Goal: Check status: Check status

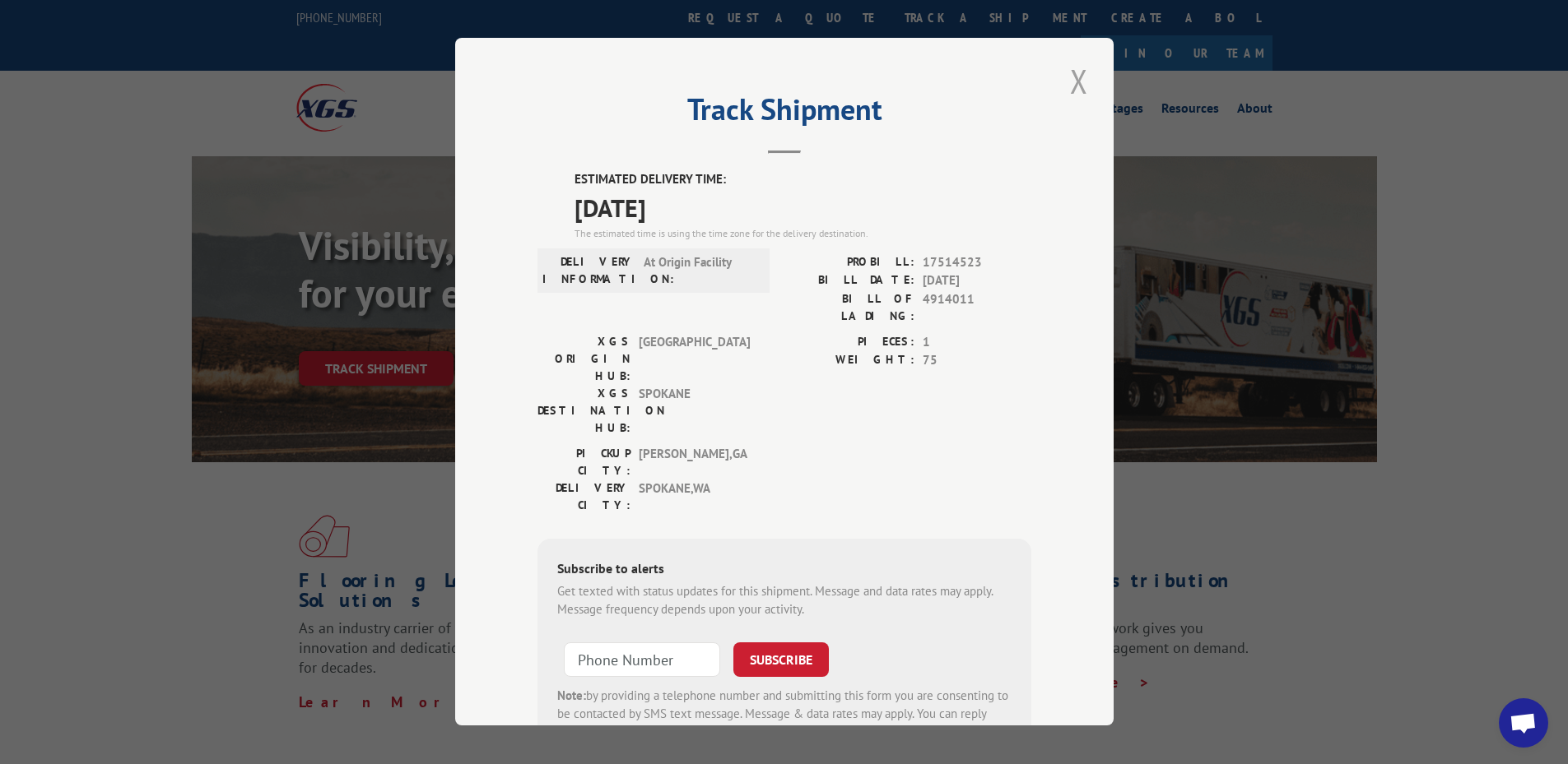
click at [1071, 84] on button "Close modal" at bounding box center [1078, 80] width 28 height 45
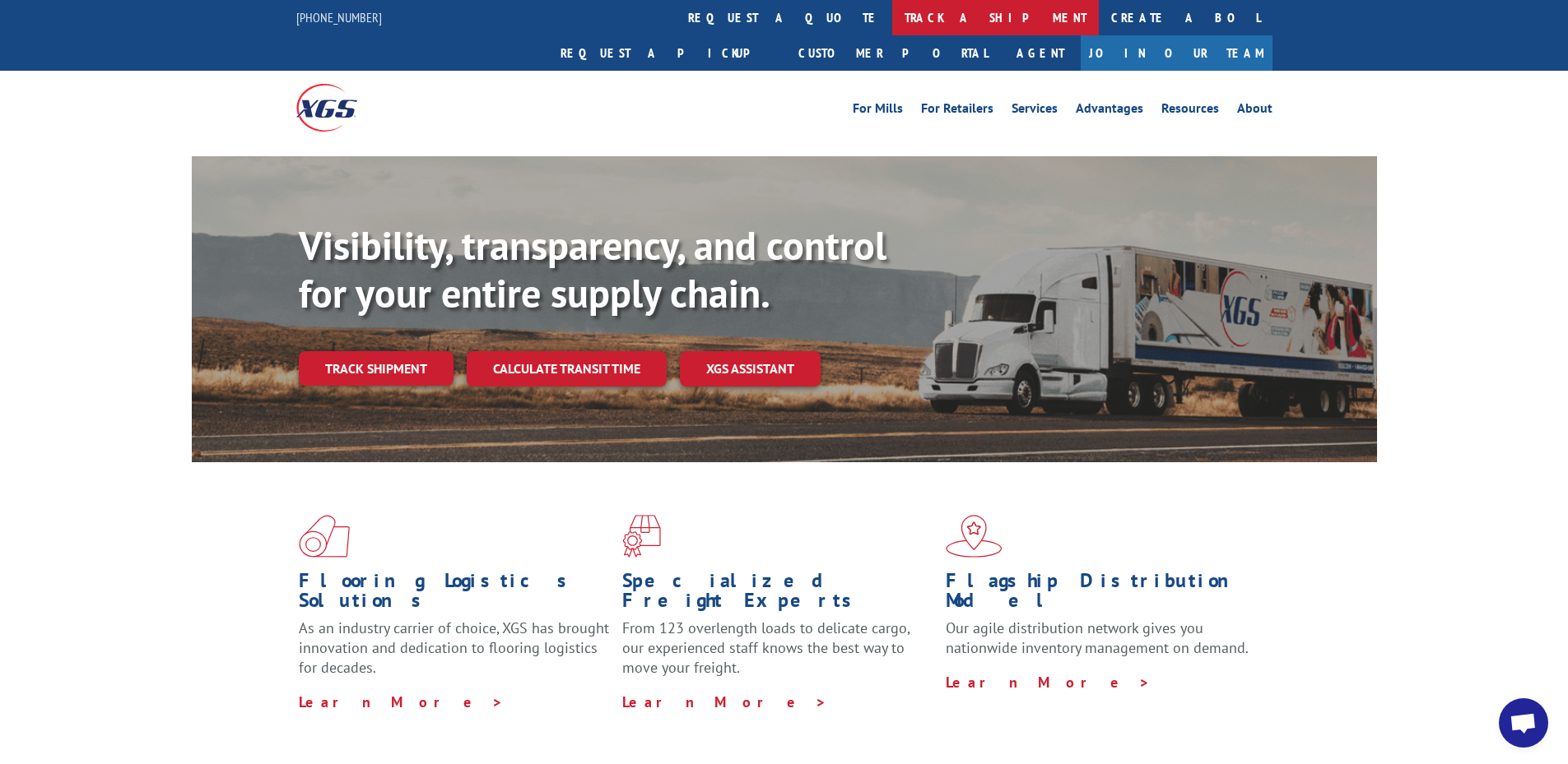
click at [892, 15] on link "track a shipment" at bounding box center [995, 17] width 207 height 35
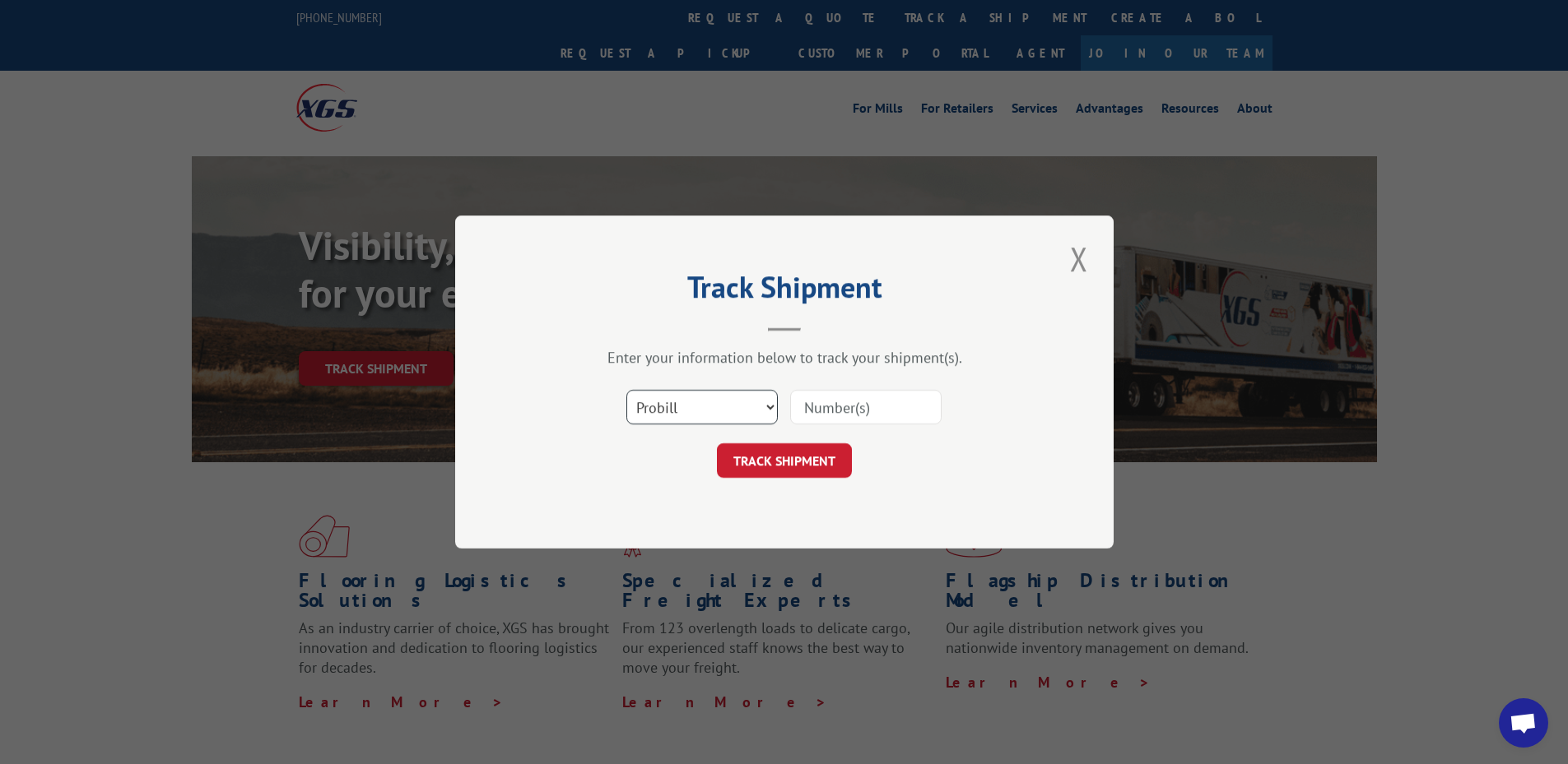
click at [657, 409] on select "Select category... Probill BOL PO" at bounding box center [701, 407] width 152 height 34
select select "po"
click at [626, 390] on select "Select category... Probill BOL PO" at bounding box center [701, 407] width 152 height 34
paste input "32507319"
type input "32507319"
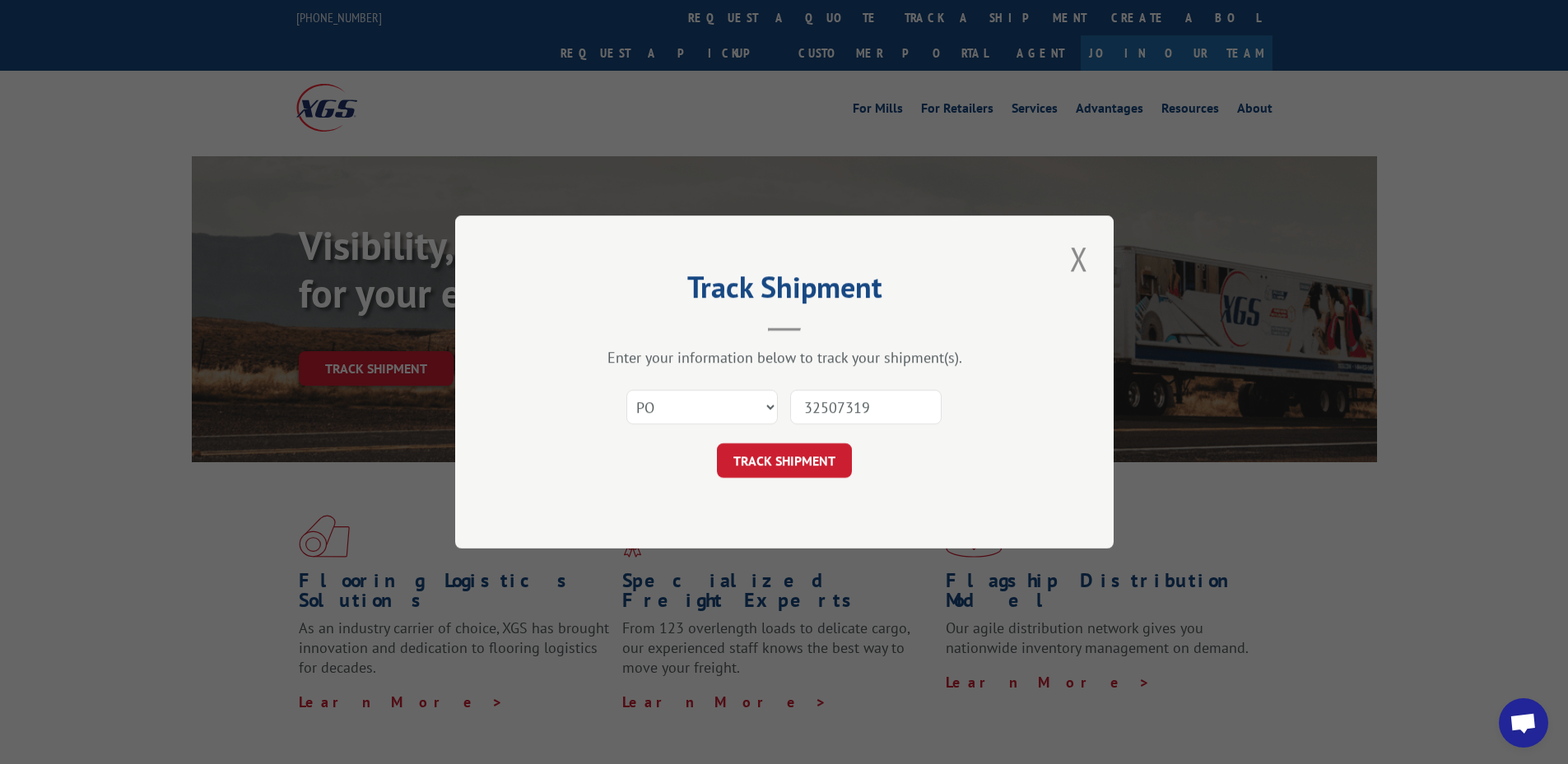
click at [785, 483] on div "Track Shipment Enter your information below to track your shipment(s). Select c…" at bounding box center [784, 382] width 659 height 333
click at [777, 458] on button "TRACK SHIPMENT" at bounding box center [784, 461] width 135 height 34
